Goal: Find specific page/section: Find specific page/section

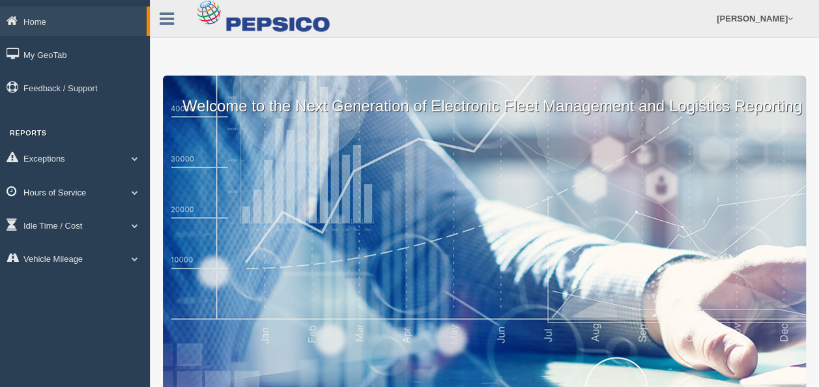
click at [136, 191] on span at bounding box center [134, 192] width 17 height 7
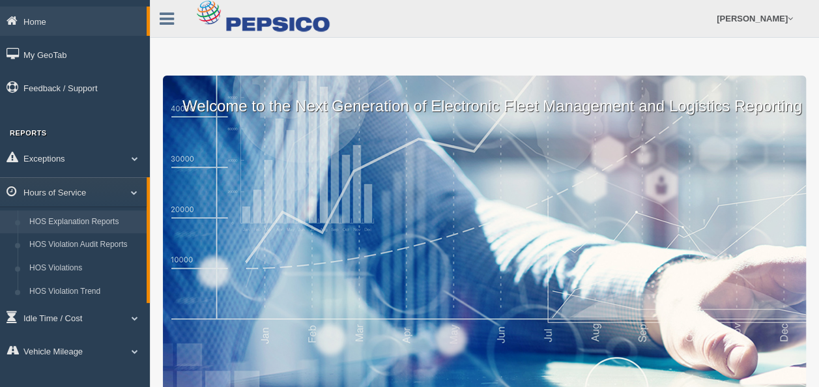
click at [117, 228] on link "HOS Explanation Reports" at bounding box center [84, 221] width 123 height 23
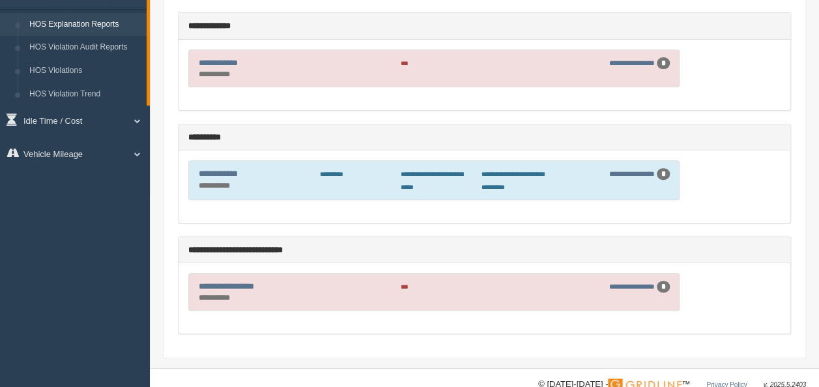
scroll to position [219, 0]
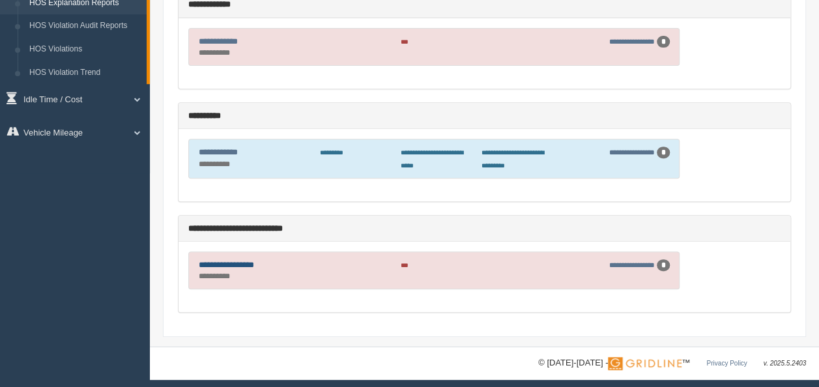
click at [253, 262] on link "**********" at bounding box center [226, 264] width 55 height 8
